Goal: Transaction & Acquisition: Purchase product/service

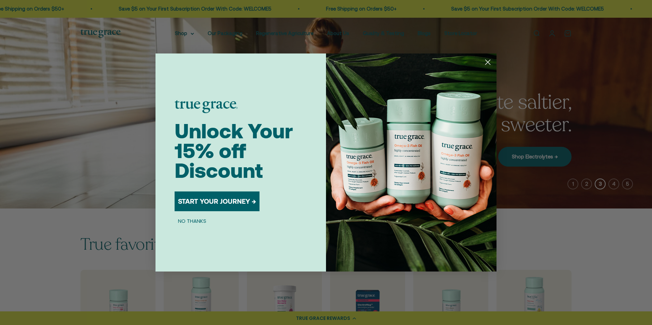
click at [183, 225] on div "Unlock Your 15% off Discount START YOUR JOURNEY → NO THANKS" at bounding box center [250, 163] width 151 height 218
click at [189, 221] on button "NO THANKS" at bounding box center [192, 221] width 35 height 8
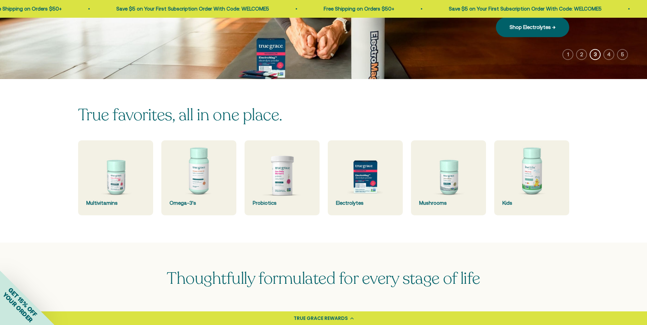
scroll to position [136, 0]
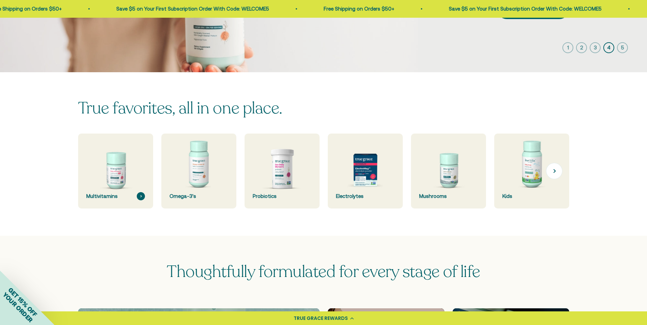
click at [112, 176] on img at bounding box center [115, 171] width 79 height 79
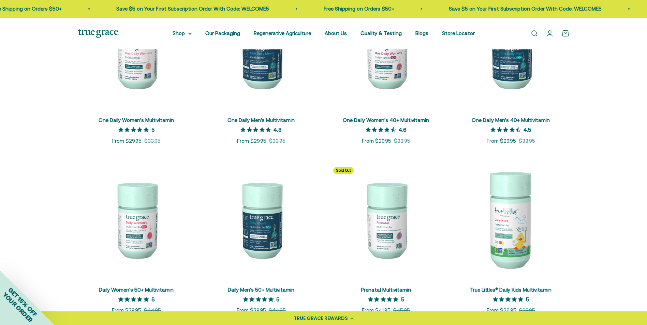
scroll to position [205, 0]
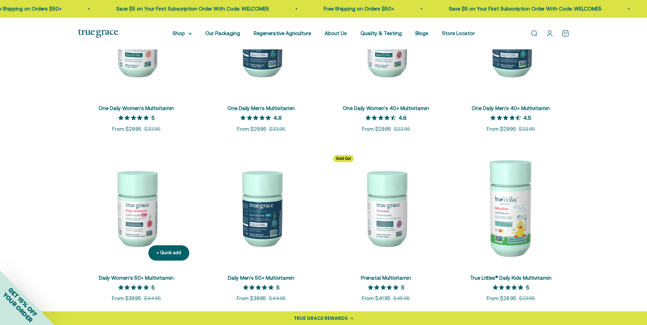
click at [142, 209] on img at bounding box center [136, 208] width 117 height 117
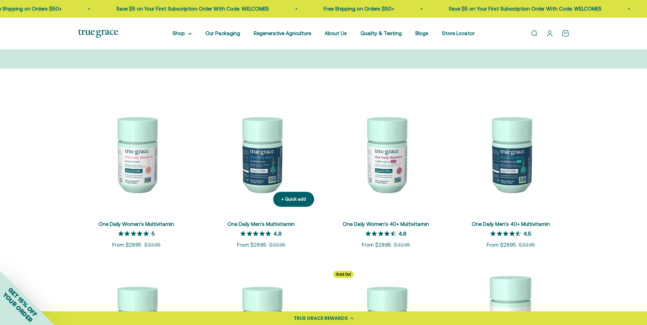
scroll to position [0, 0]
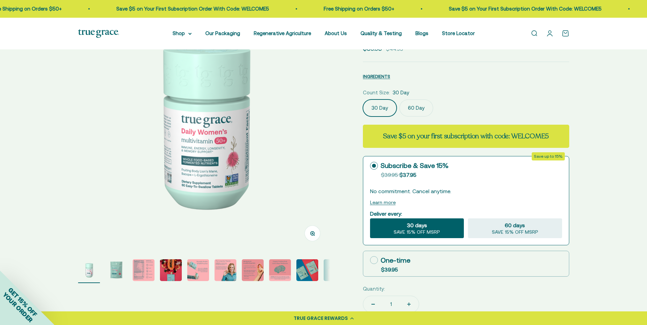
scroll to position [171, 0]
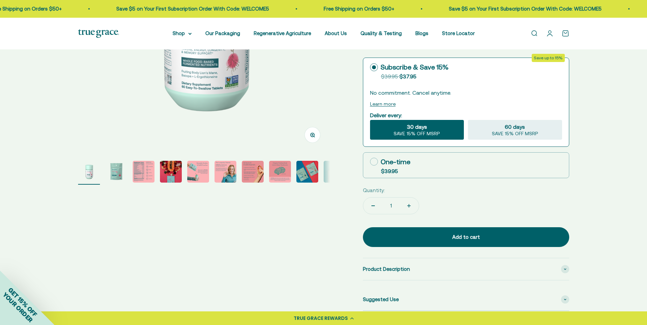
click at [115, 177] on img "Go to item 2" at bounding box center [116, 172] width 22 height 22
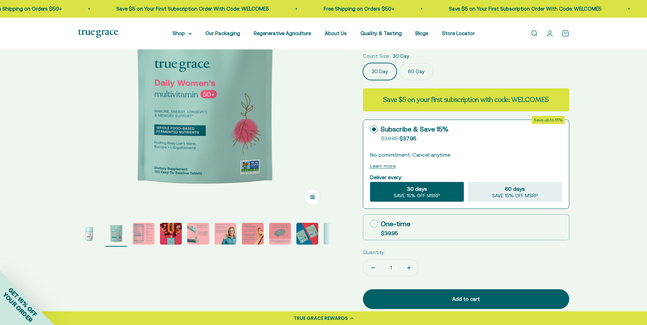
scroll to position [102, 0]
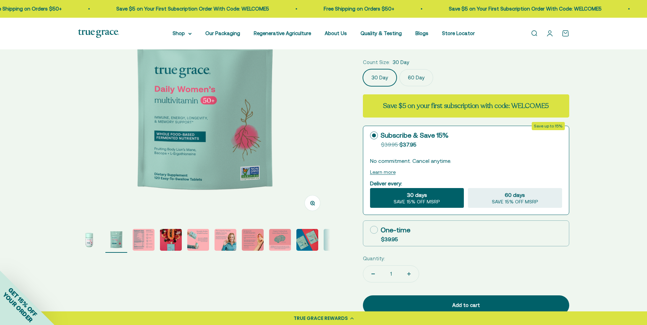
click at [142, 243] on img "Go to item 3" at bounding box center [144, 240] width 22 height 22
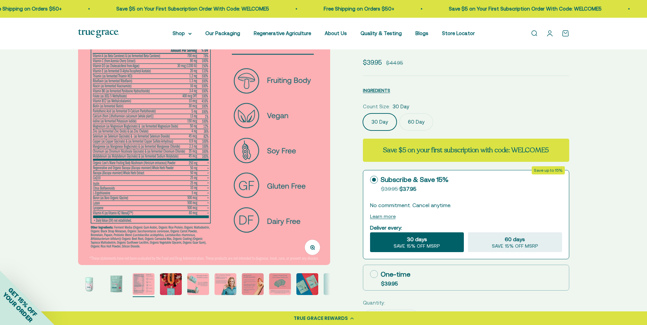
scroll to position [68, 0]
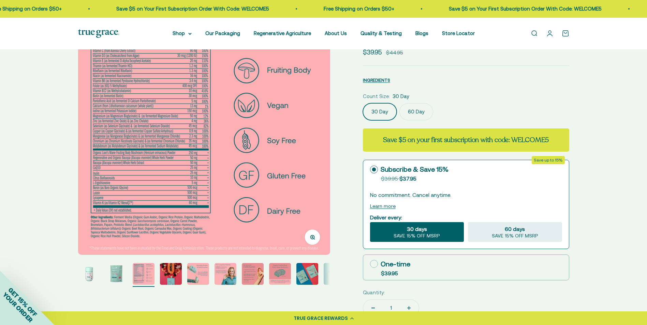
click at [173, 272] on img "Go to item 4" at bounding box center [171, 274] width 22 height 22
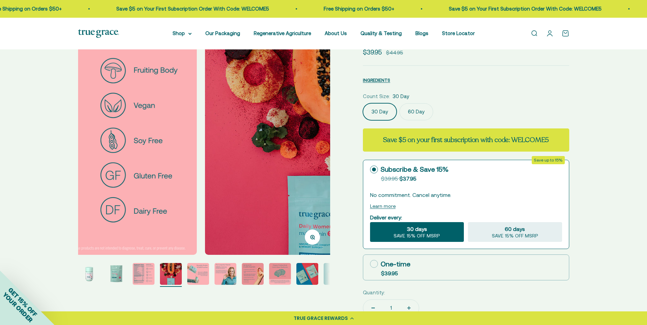
scroll to position [0, 781]
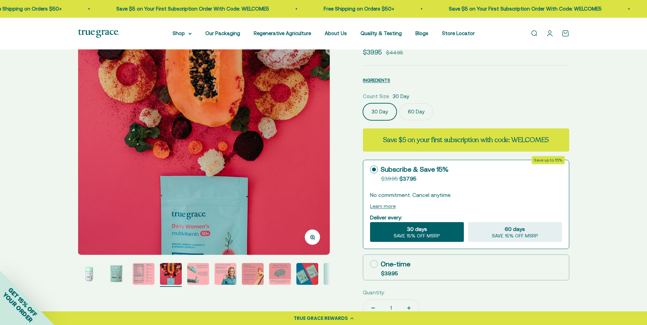
click at [200, 272] on img "Go to item 5" at bounding box center [198, 274] width 22 height 22
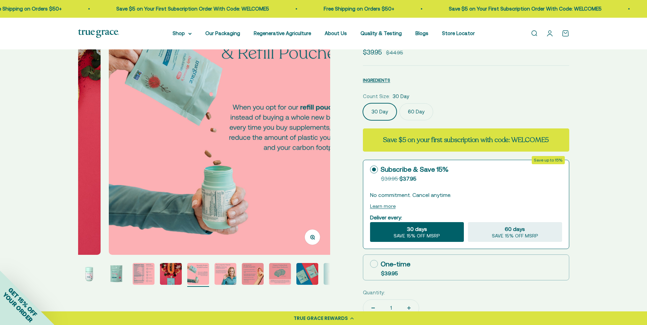
scroll to position [0, 1041]
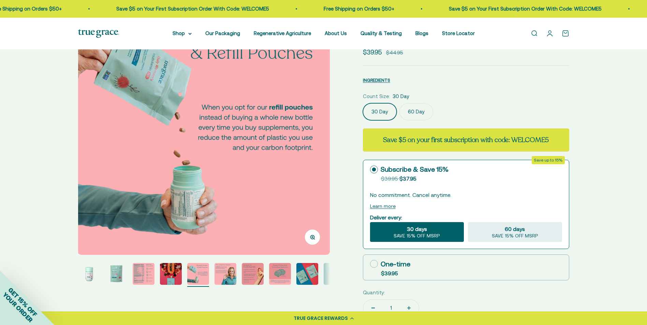
click at [205, 272] on img "Go to item 5" at bounding box center [198, 274] width 22 height 22
click at [232, 275] on img "Go to item 6" at bounding box center [226, 274] width 22 height 22
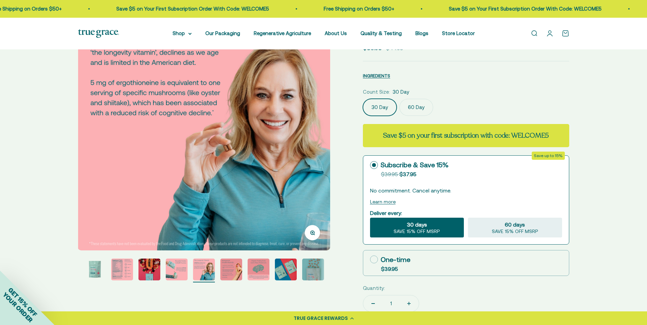
scroll to position [102, 0]
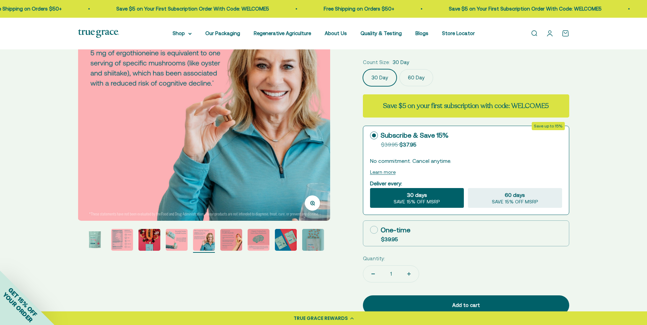
click at [312, 233] on img "Go to item 10" at bounding box center [313, 240] width 22 height 22
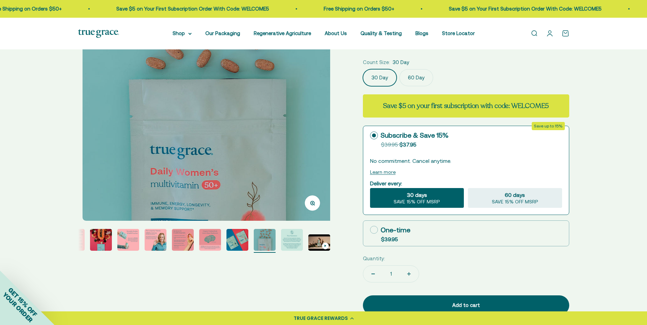
scroll to position [0, 2342]
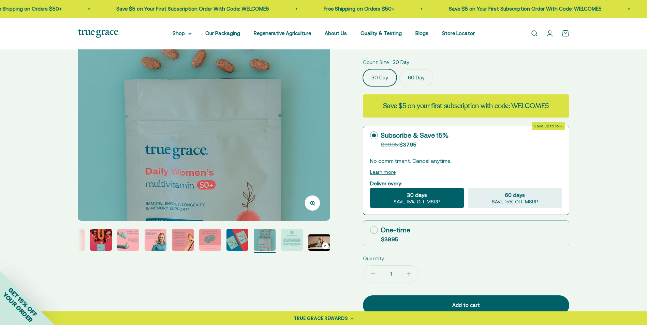
click at [267, 242] on img "Go to item 10" at bounding box center [265, 240] width 22 height 22
click at [227, 240] on img "Go to item 9" at bounding box center [237, 240] width 22 height 22
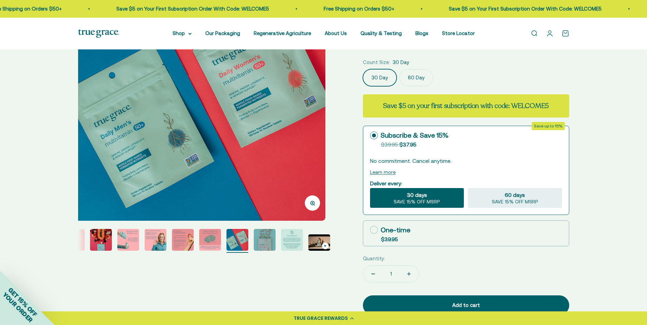
scroll to position [0, 2082]
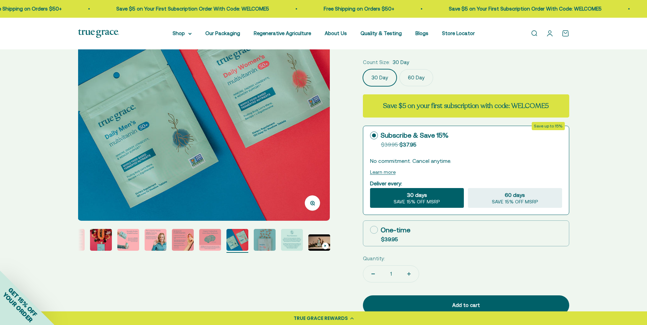
click at [209, 237] on img "Go to item 8" at bounding box center [210, 240] width 22 height 22
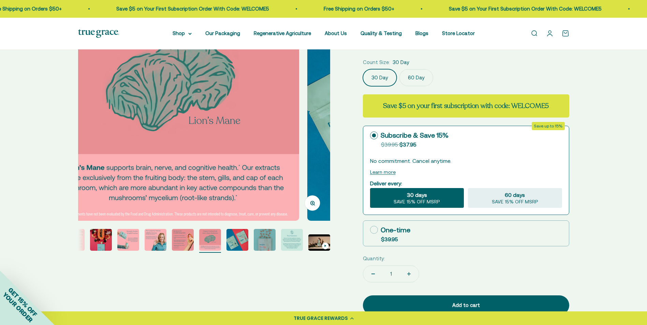
scroll to position [0, 1822]
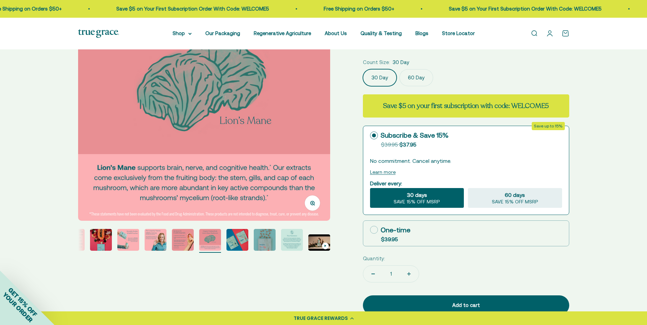
click at [190, 238] on img "Go to item 7" at bounding box center [183, 240] width 22 height 22
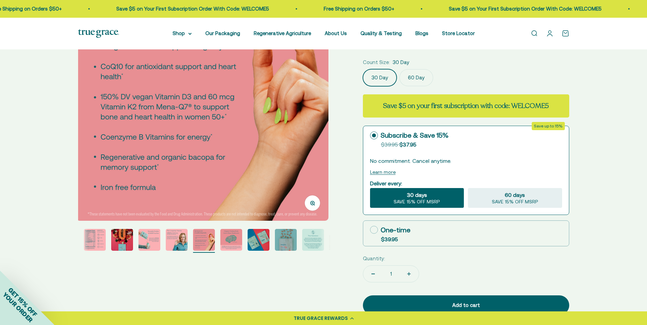
scroll to position [0, 1562]
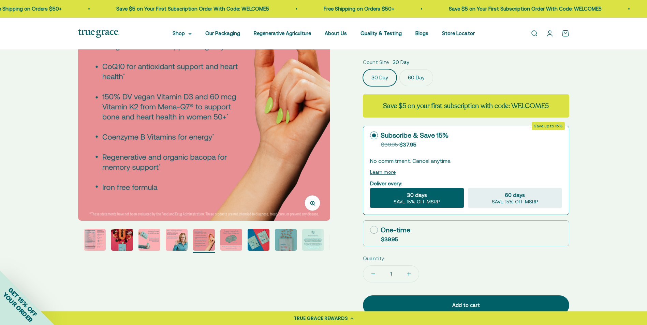
click at [155, 240] on img "Go to item 5" at bounding box center [149, 240] width 22 height 22
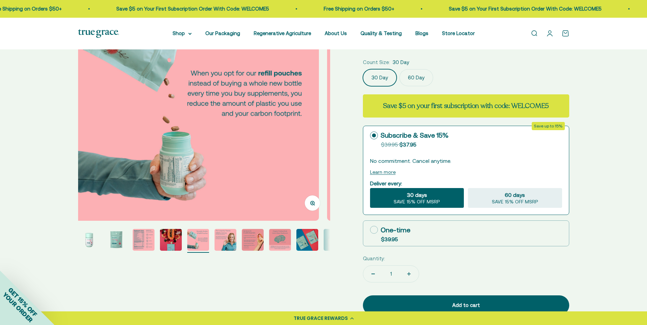
scroll to position [0, 1041]
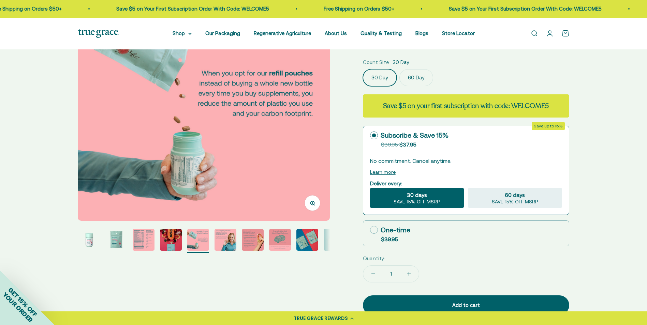
click at [90, 243] on img "Go to item 1" at bounding box center [89, 240] width 22 height 22
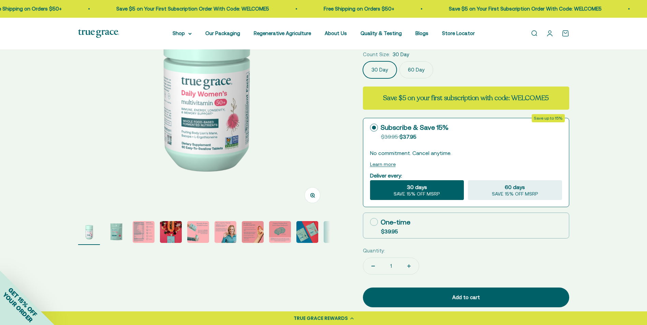
scroll to position [136, 0]
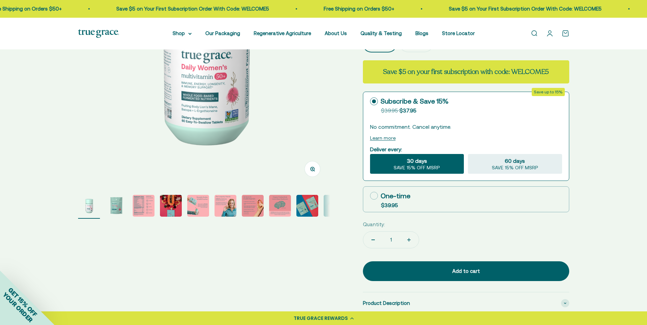
click at [147, 209] on img "Go to item 3" at bounding box center [144, 206] width 22 height 22
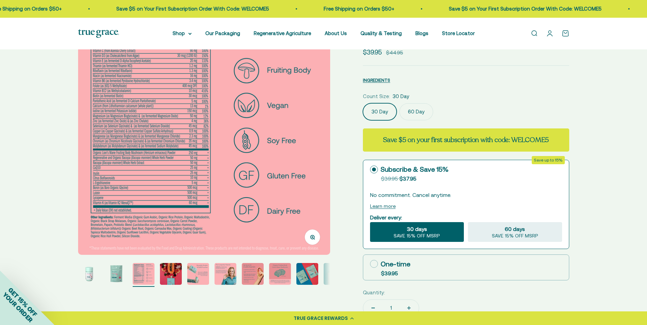
scroll to position [0, 0]
